Goal: Information Seeking & Learning: Learn about a topic

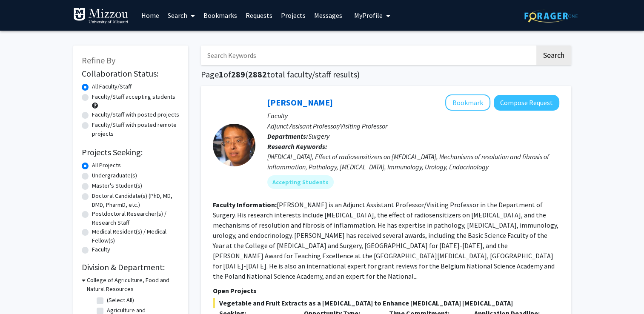
click at [92, 99] on label "Faculty/Staff accepting students" at bounding box center [133, 96] width 83 height 9
click at [92, 98] on input "Faculty/Staff accepting students" at bounding box center [95, 95] width 6 height 6
radio input "true"
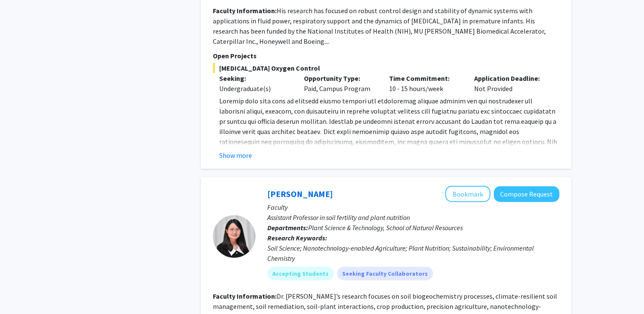
scroll to position [2164, 0]
click at [456, 186] on button "Bookmark" at bounding box center [467, 194] width 45 height 16
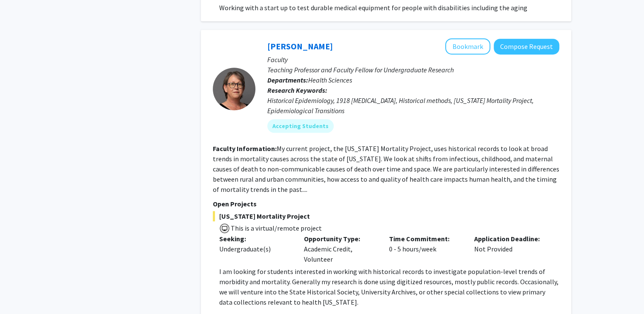
scroll to position [3880, 0]
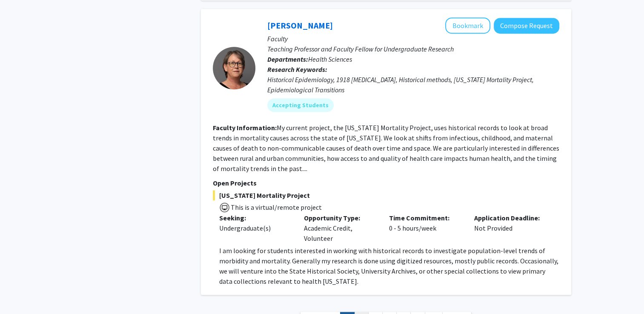
click at [360, 312] on link "2" at bounding box center [361, 319] width 14 height 15
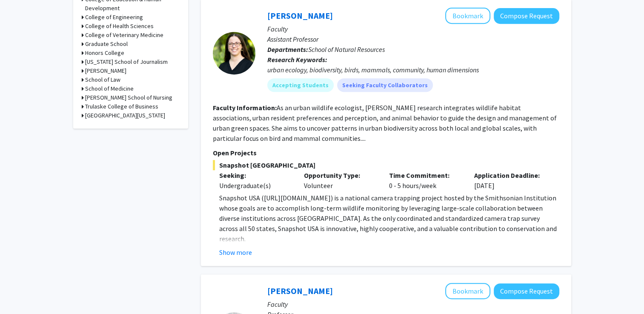
scroll to position [393, 0]
click at [242, 247] on button "Show more" at bounding box center [235, 252] width 33 height 10
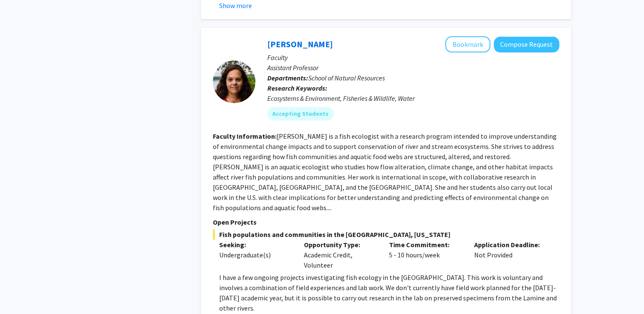
scroll to position [995, 0]
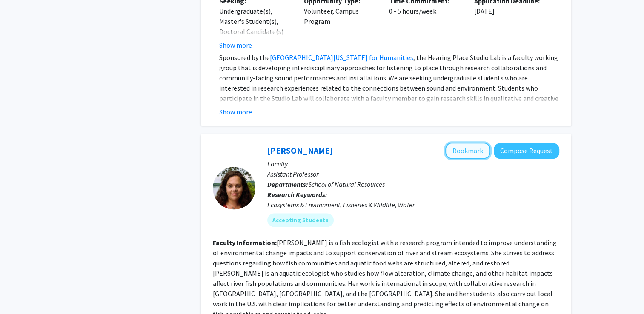
click at [477, 143] on button "Bookmark" at bounding box center [467, 151] width 45 height 16
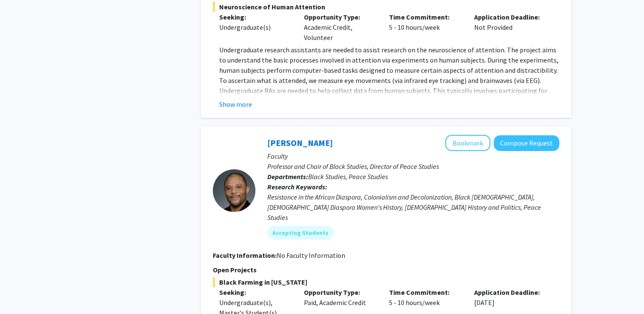
scroll to position [2817, 0]
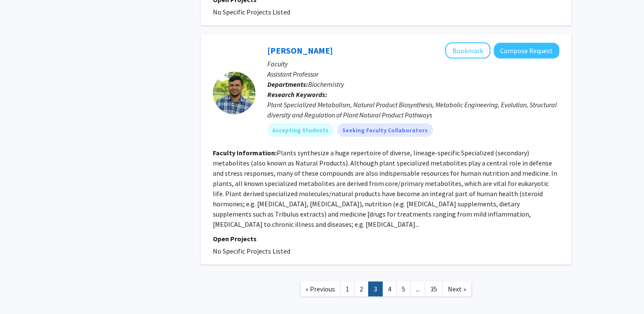
scroll to position [1826, 0]
click at [388, 282] on link "4" at bounding box center [389, 289] width 14 height 15
